Goal: Information Seeking & Learning: Learn about a topic

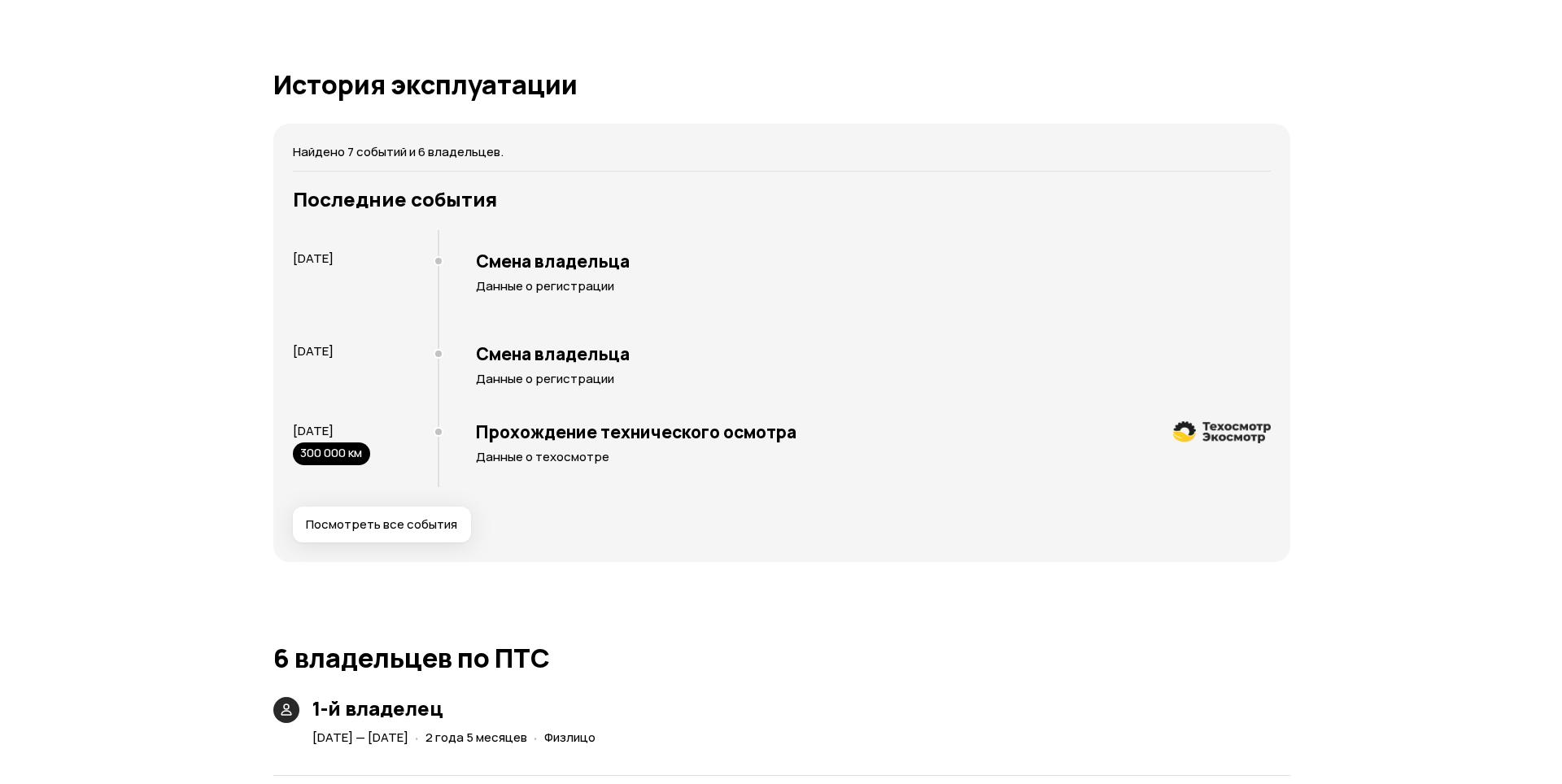
scroll to position [2846, 0]
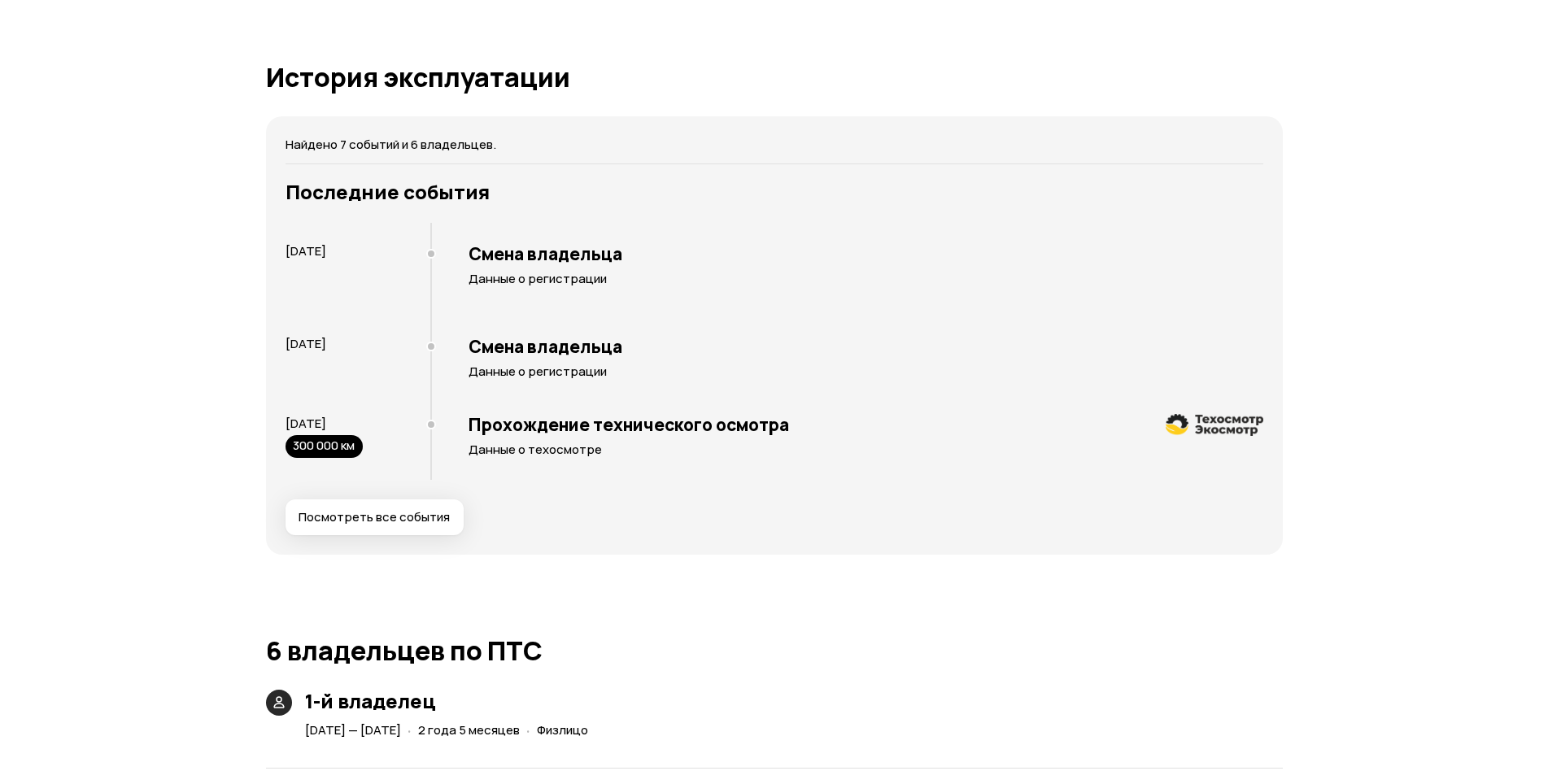
click at [417, 520] on span "Посмотреть все события" at bounding box center [374, 517] width 151 height 16
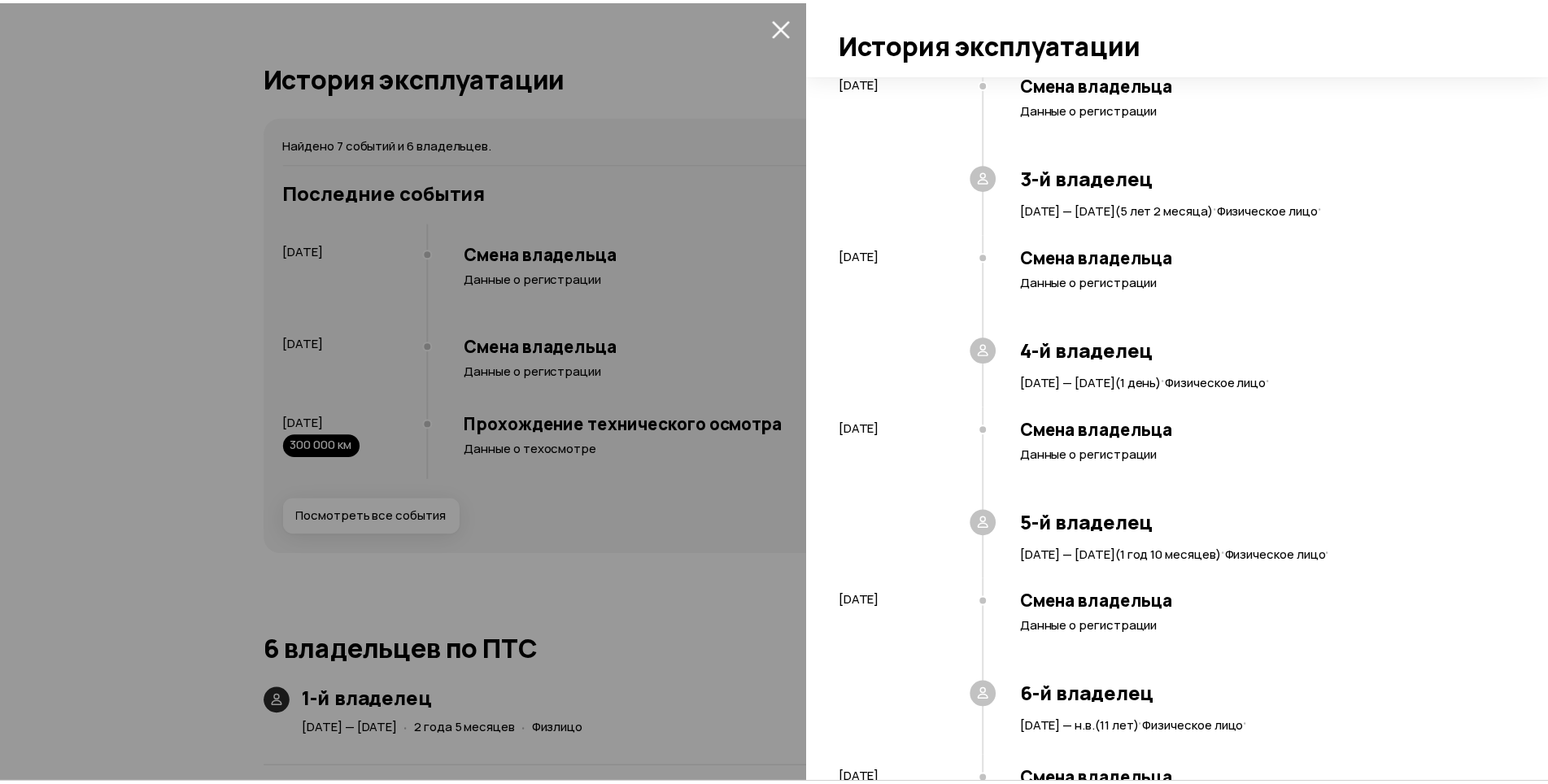
scroll to position [485, 0]
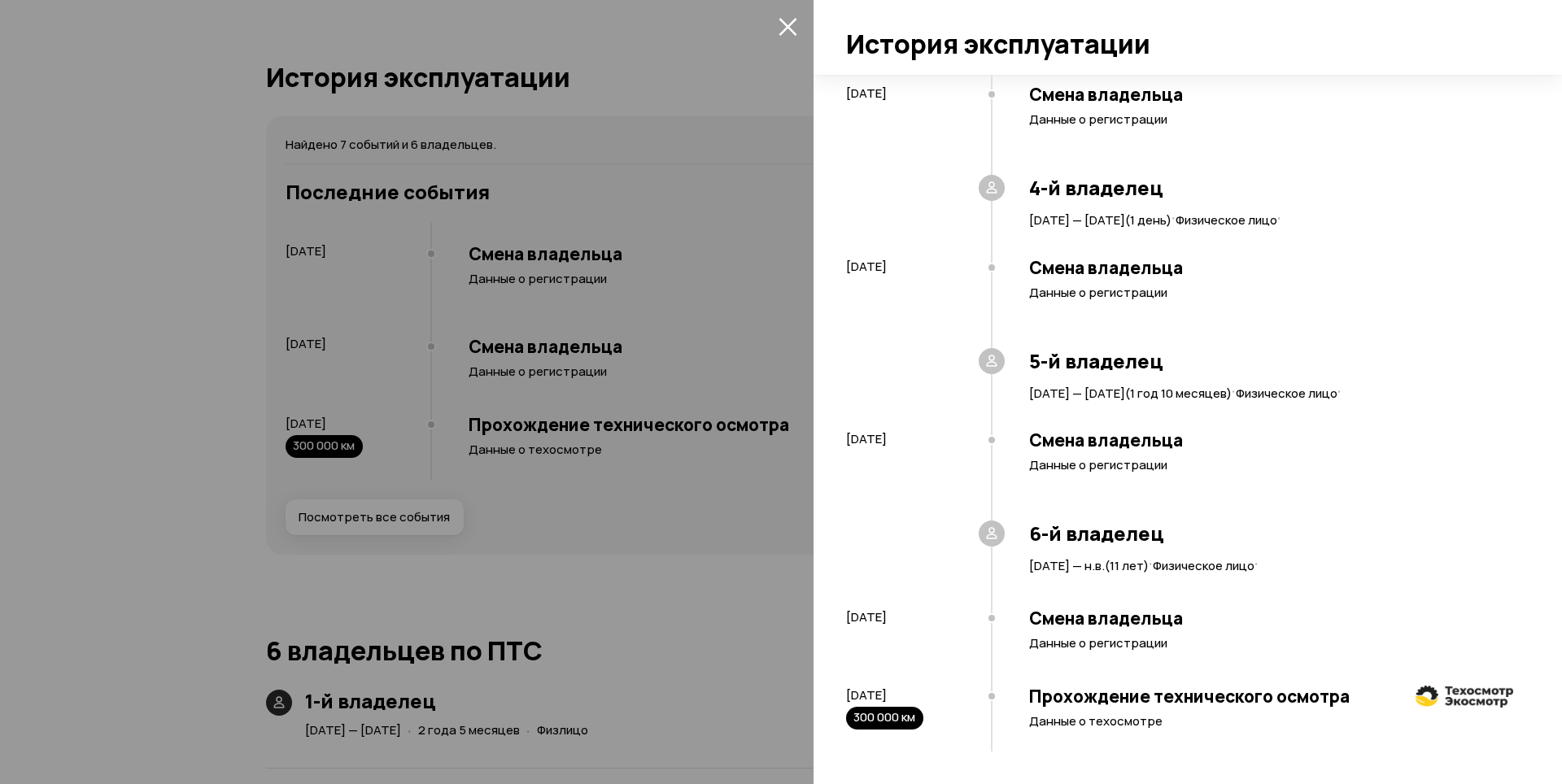
click at [639, 554] on div at bounding box center [781, 392] width 1562 height 784
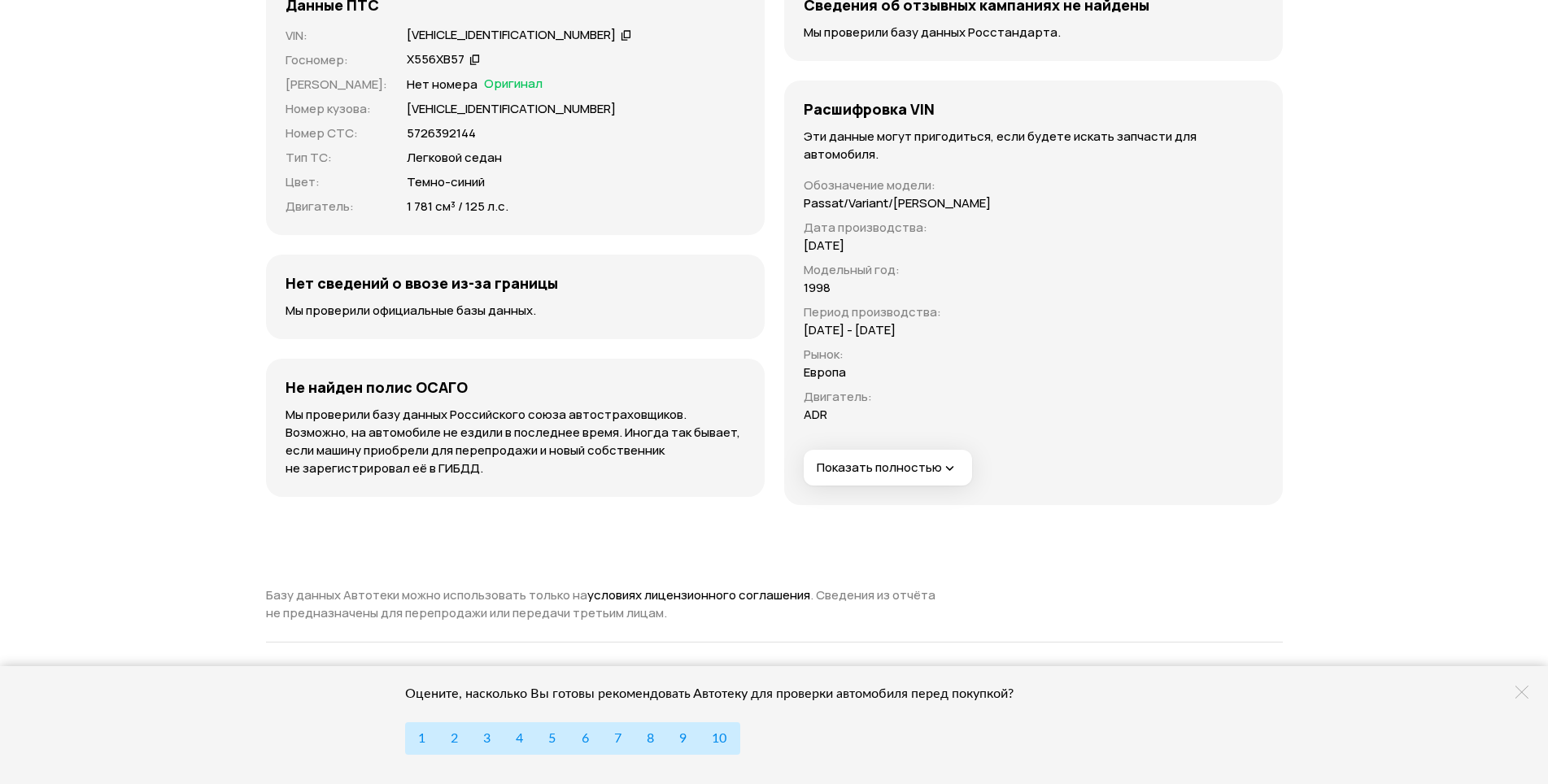
scroll to position [5286, 0]
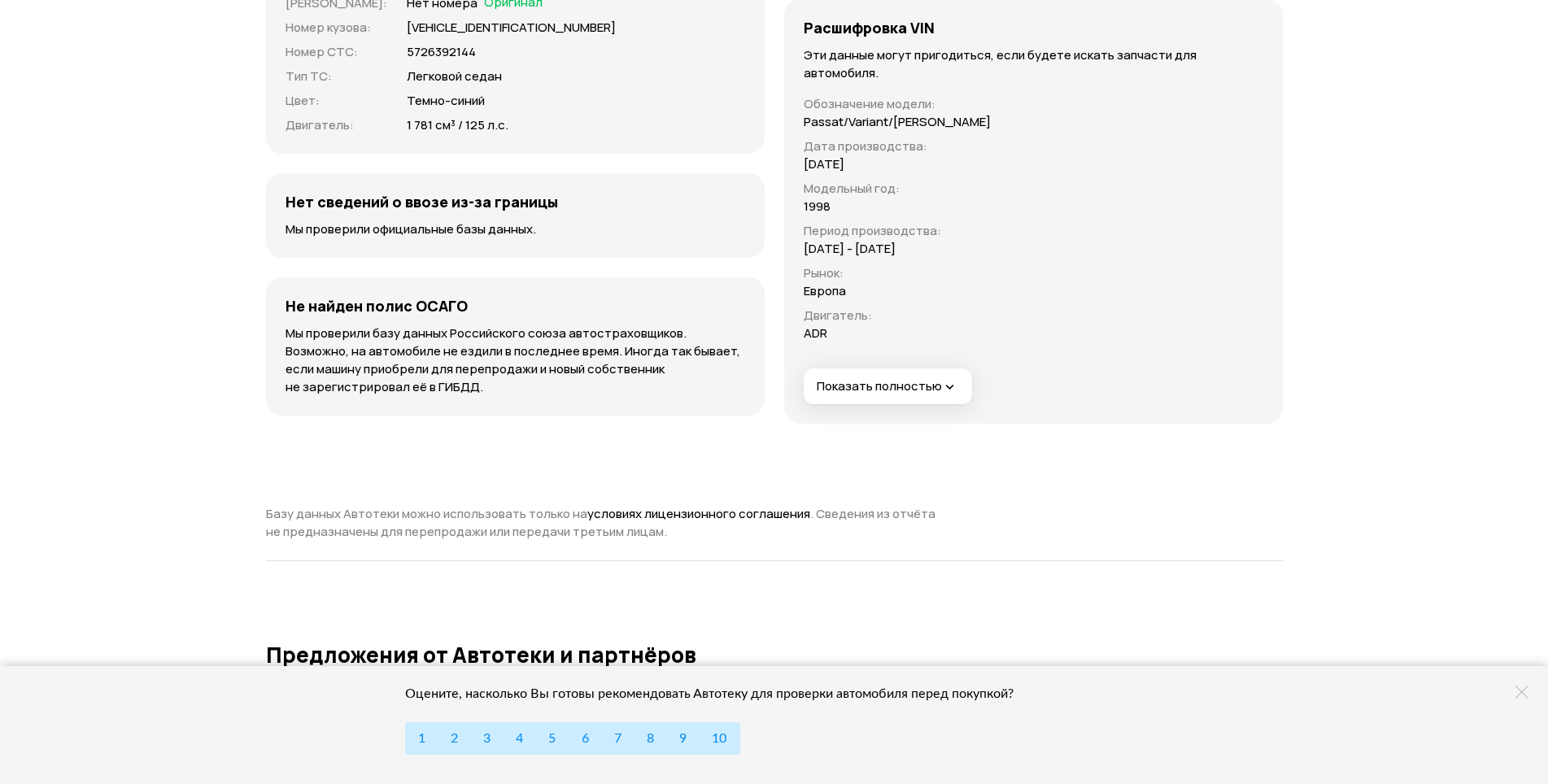
click at [875, 382] on span "Показать полностью" at bounding box center [887, 387] width 141 height 17
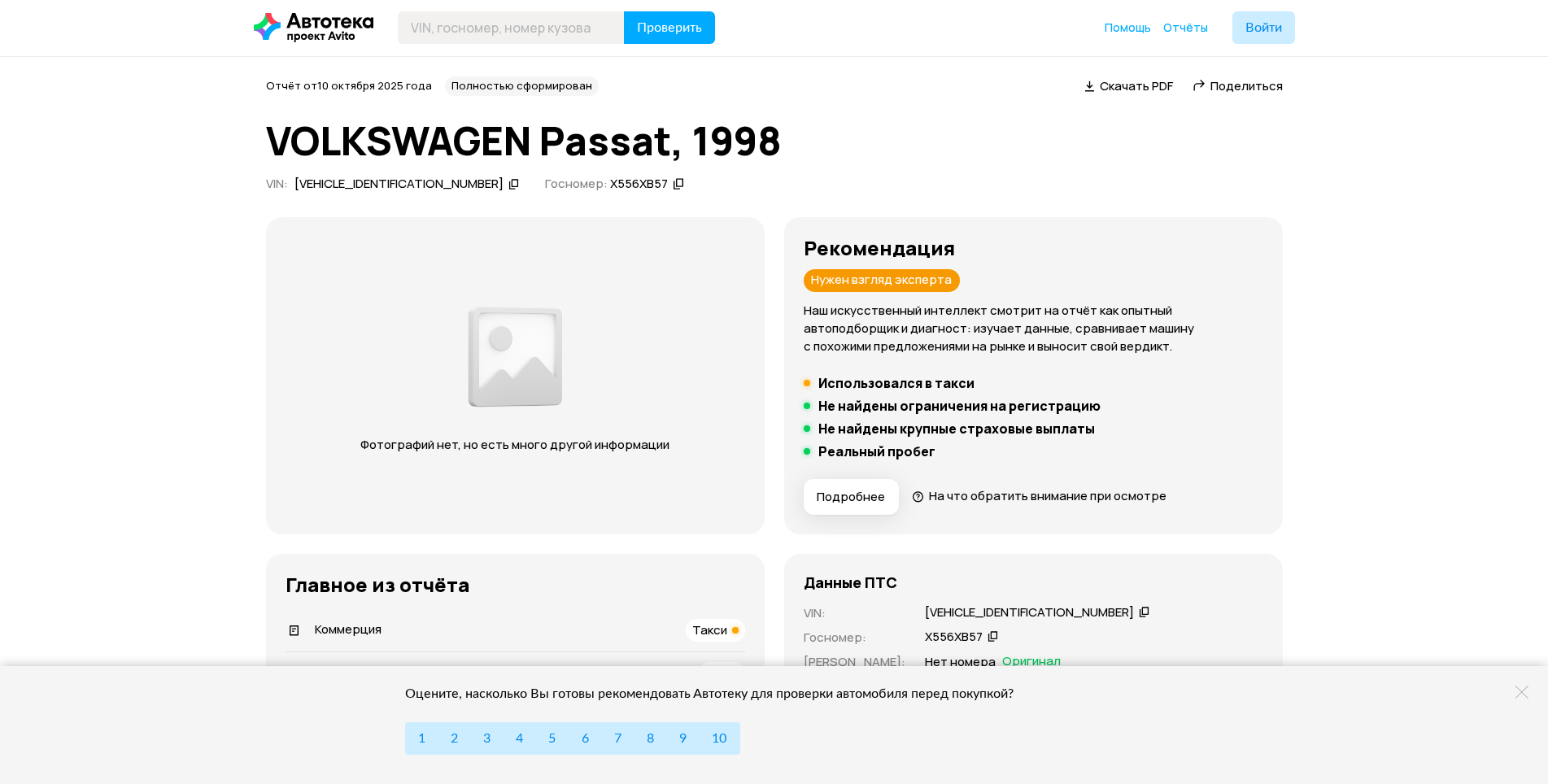
scroll to position [0, 0]
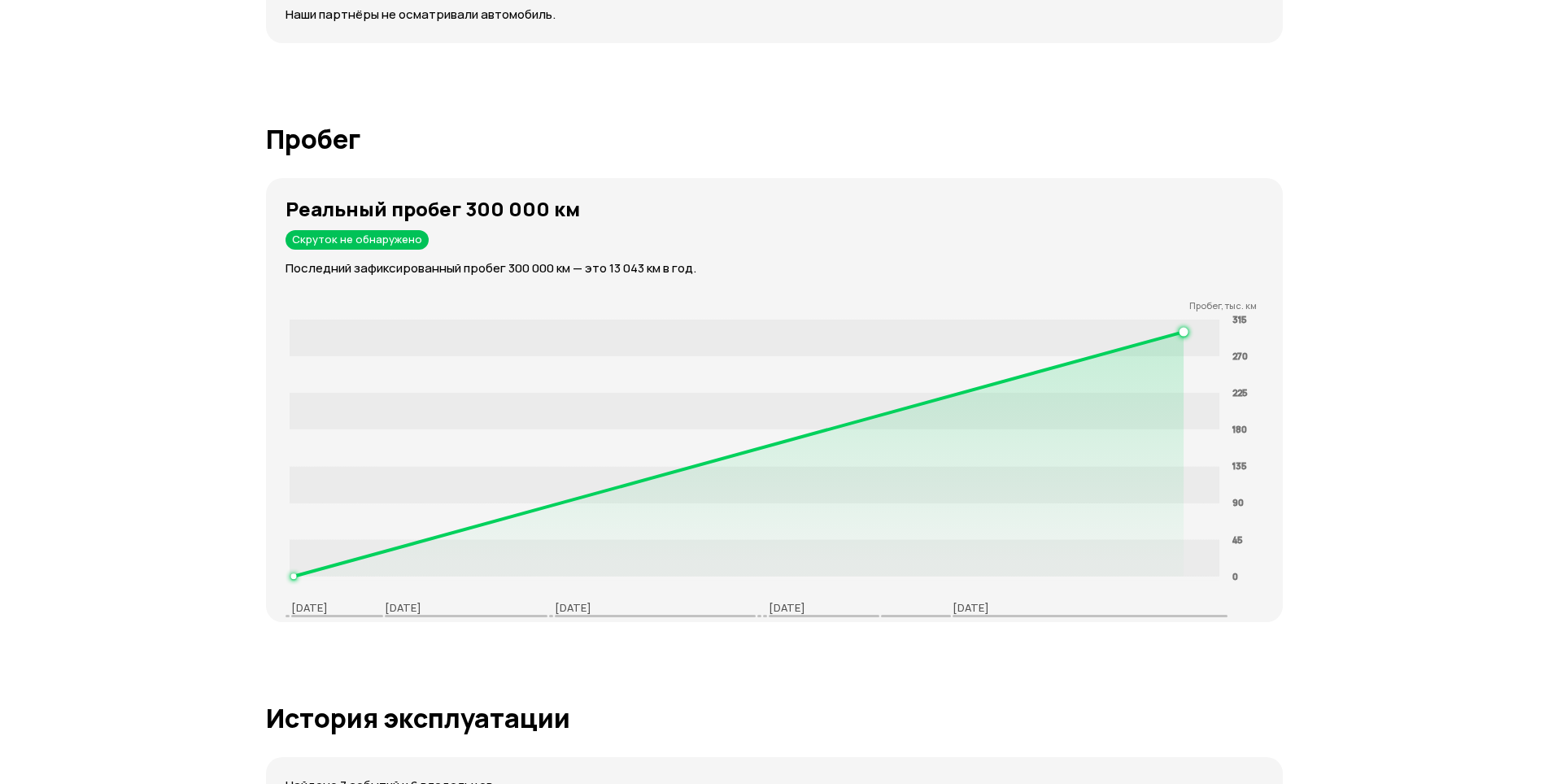
scroll to position [2277, 0]
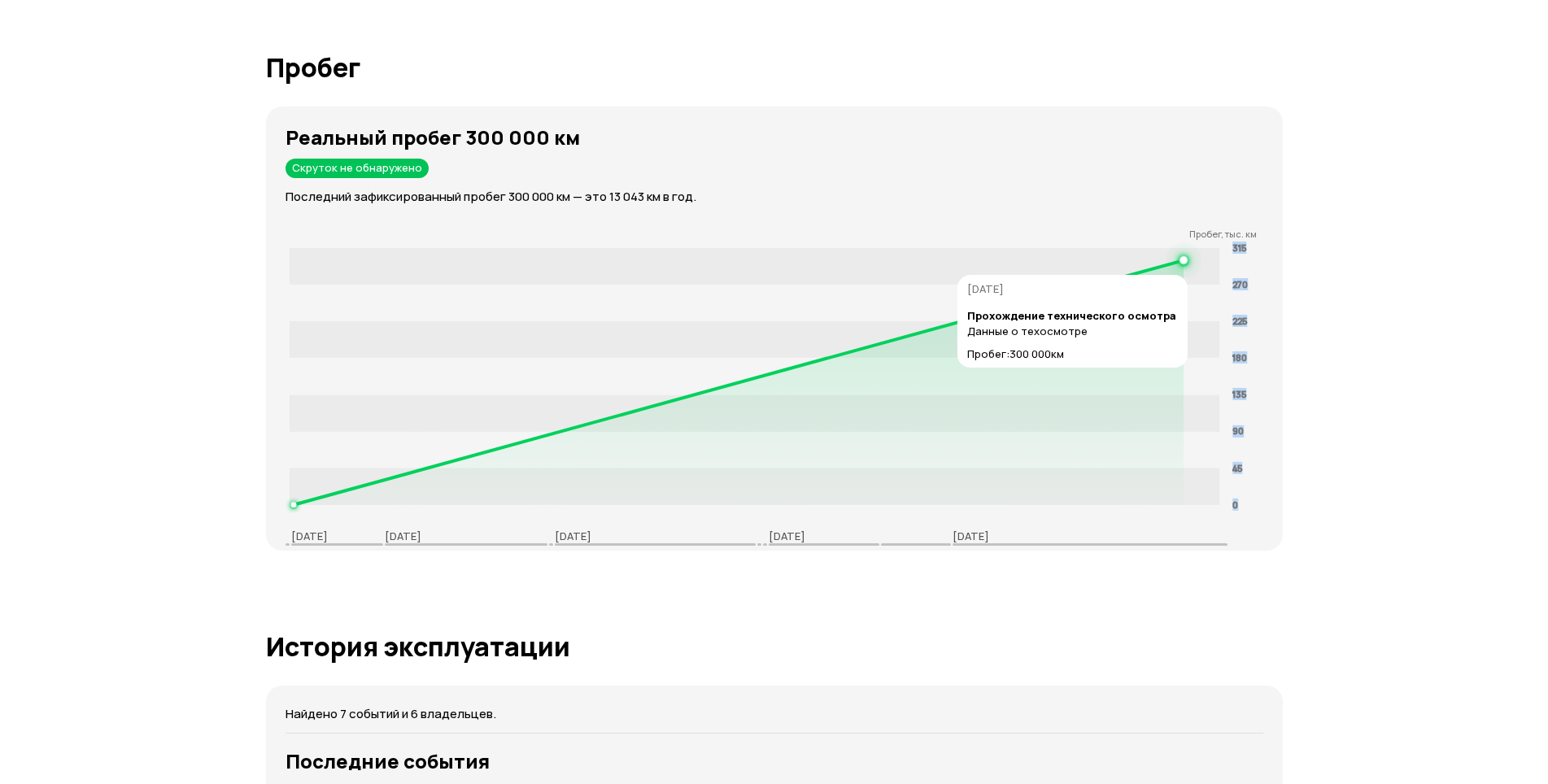
drag, startPoint x: 1187, startPoint y: 261, endPoint x: 1120, endPoint y: 270, distance: 67.6
click at [1120, 270] on icon "0 45 90 135 180 225 270 315" at bounding box center [779, 376] width 987 height 273
click at [1198, 262] on rect at bounding box center [754, 266] width 931 height 37
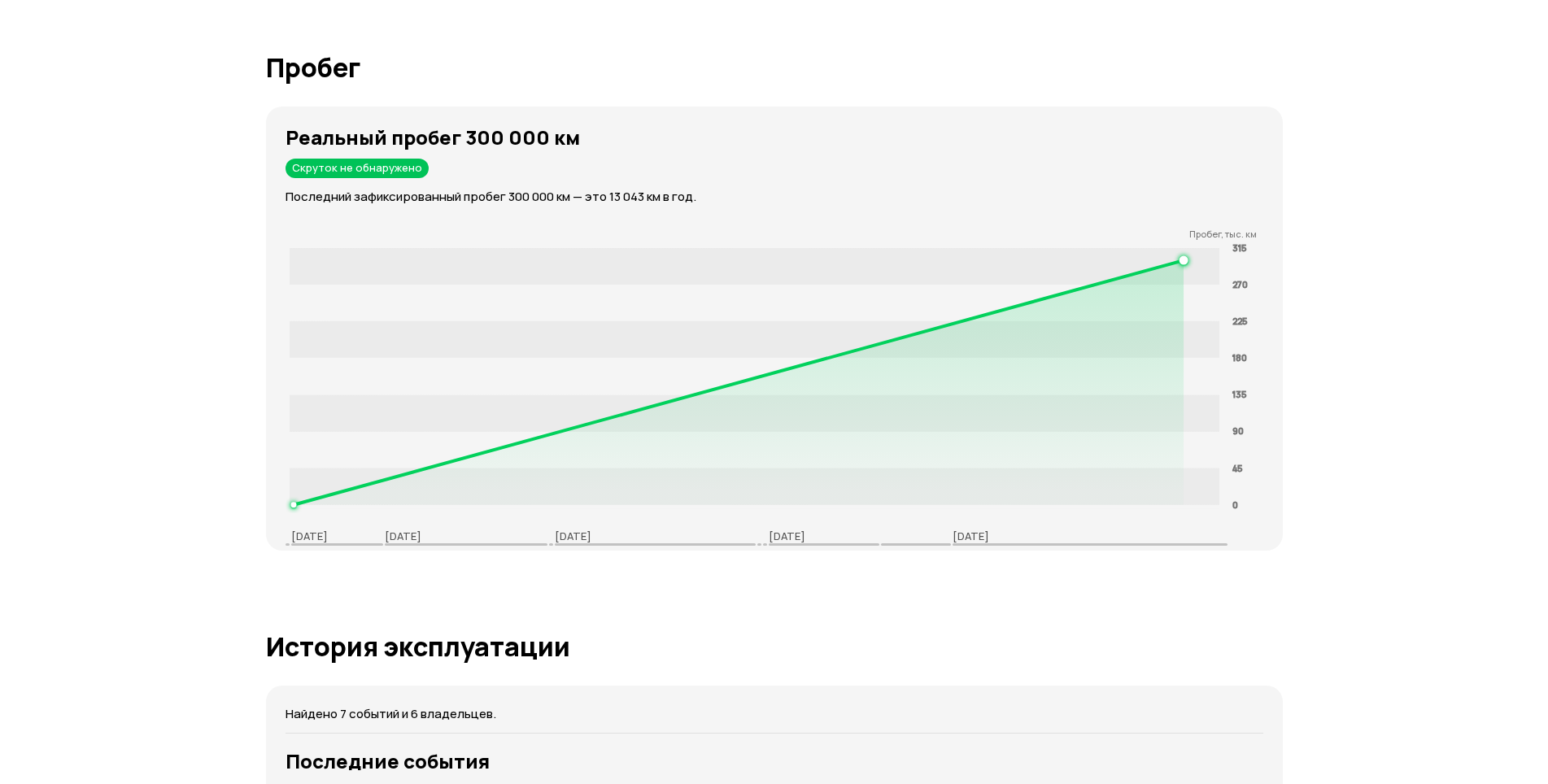
click at [842, 180] on div "Реальный пробег 300 000 км Скруток не обнаружено Последний зафиксированный проб…" at bounding box center [784, 166] width 997 height 80
